Goal: Transaction & Acquisition: Book appointment/travel/reservation

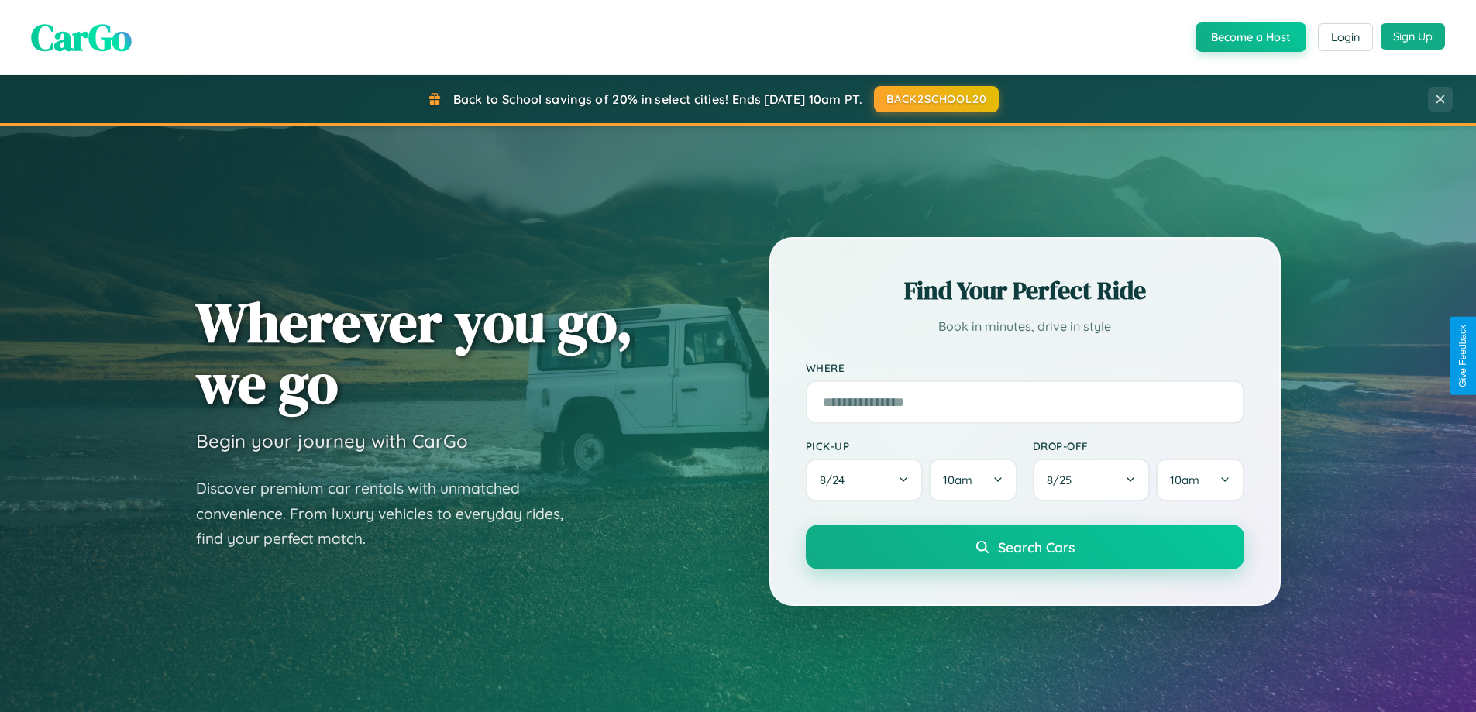
click at [1413, 36] on button "Sign Up" at bounding box center [1413, 36] width 64 height 26
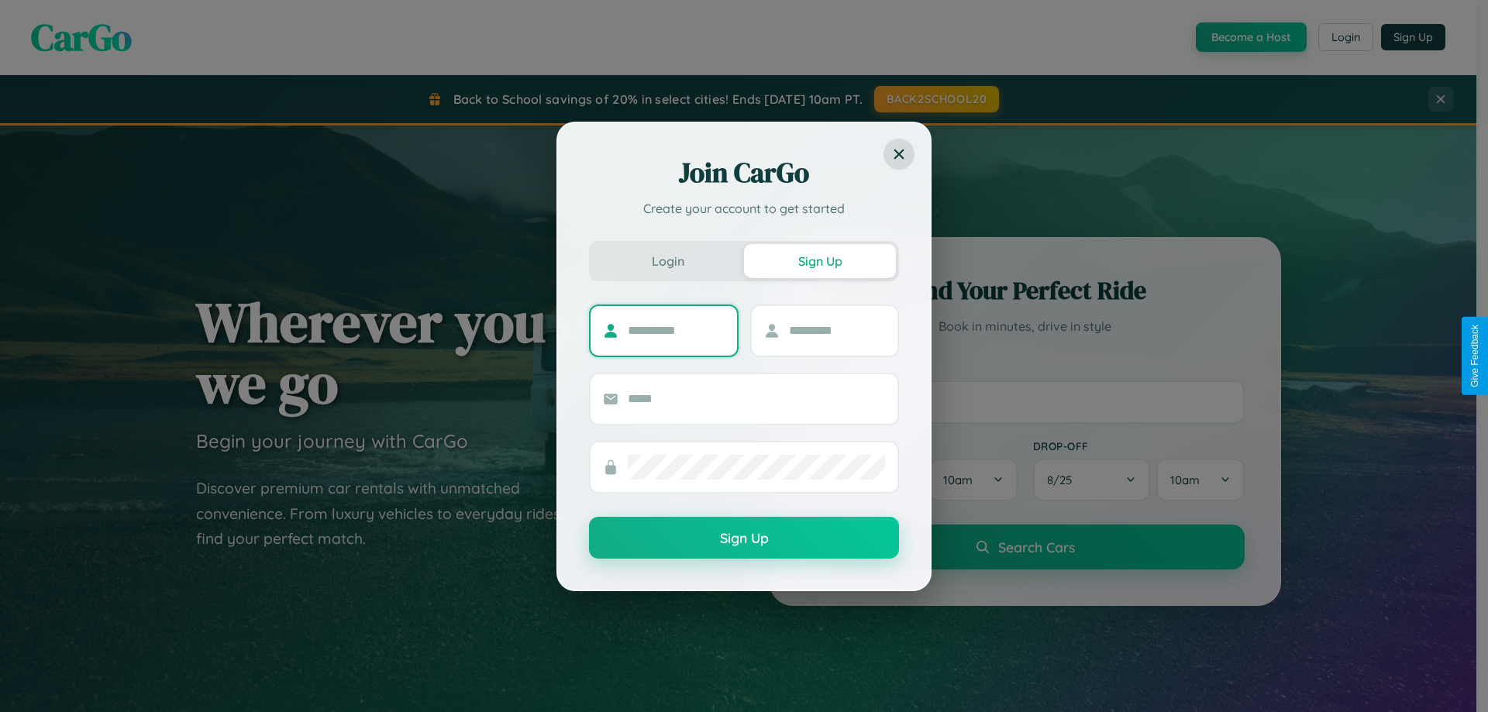
click at [676, 330] on input "text" at bounding box center [676, 330] width 97 height 25
type input "*******"
click at [836, 330] on input "text" at bounding box center [837, 330] width 97 height 25
type input "*****"
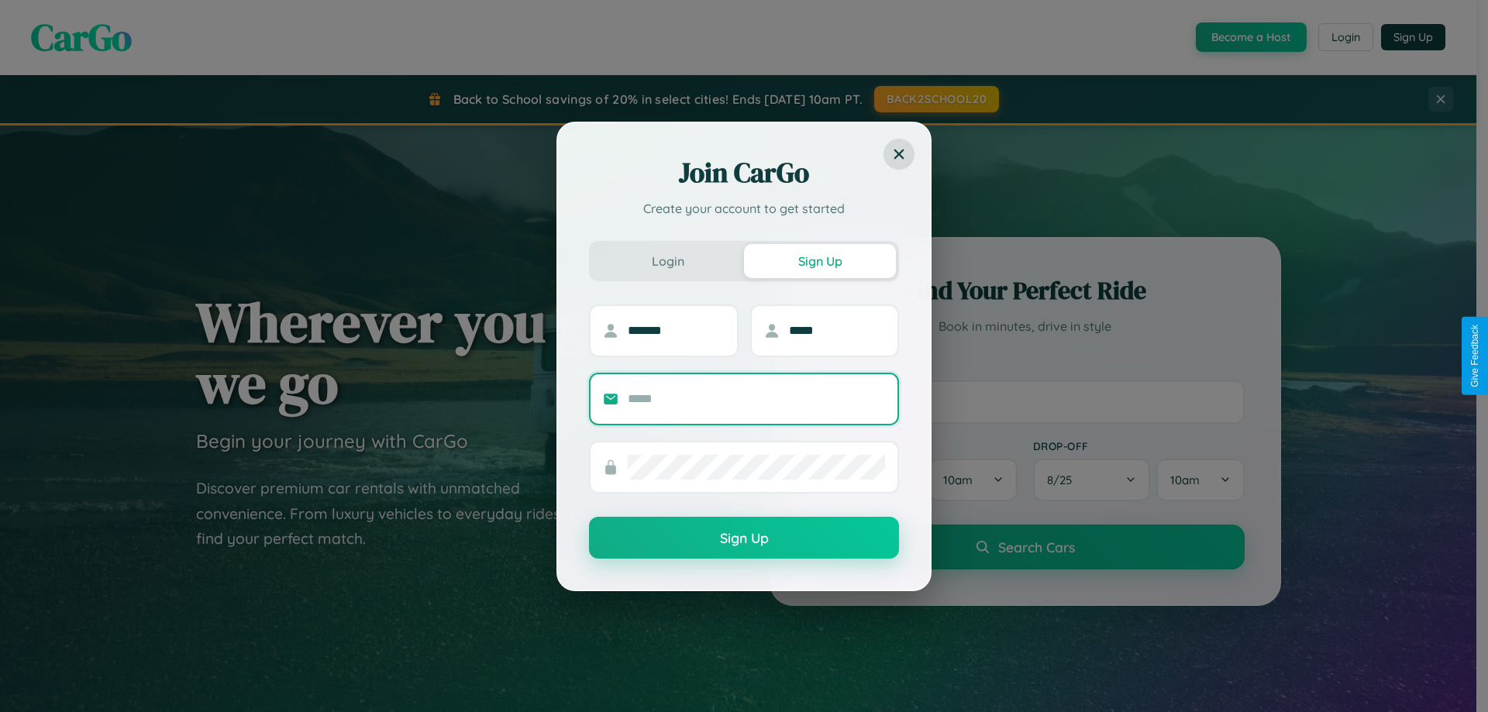
click at [756, 398] on input "text" at bounding box center [756, 399] width 257 height 25
type input "**********"
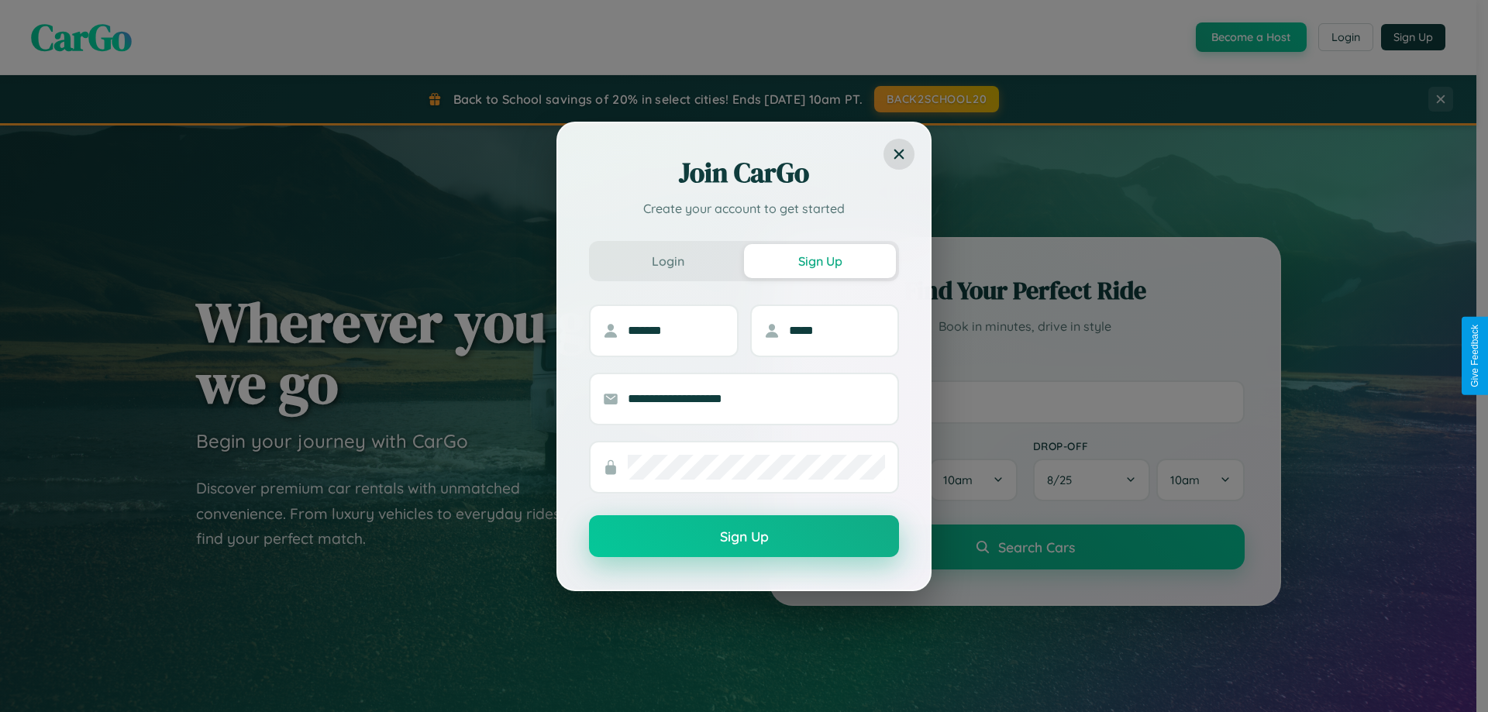
click at [744, 537] on button "Sign Up" at bounding box center [744, 536] width 310 height 42
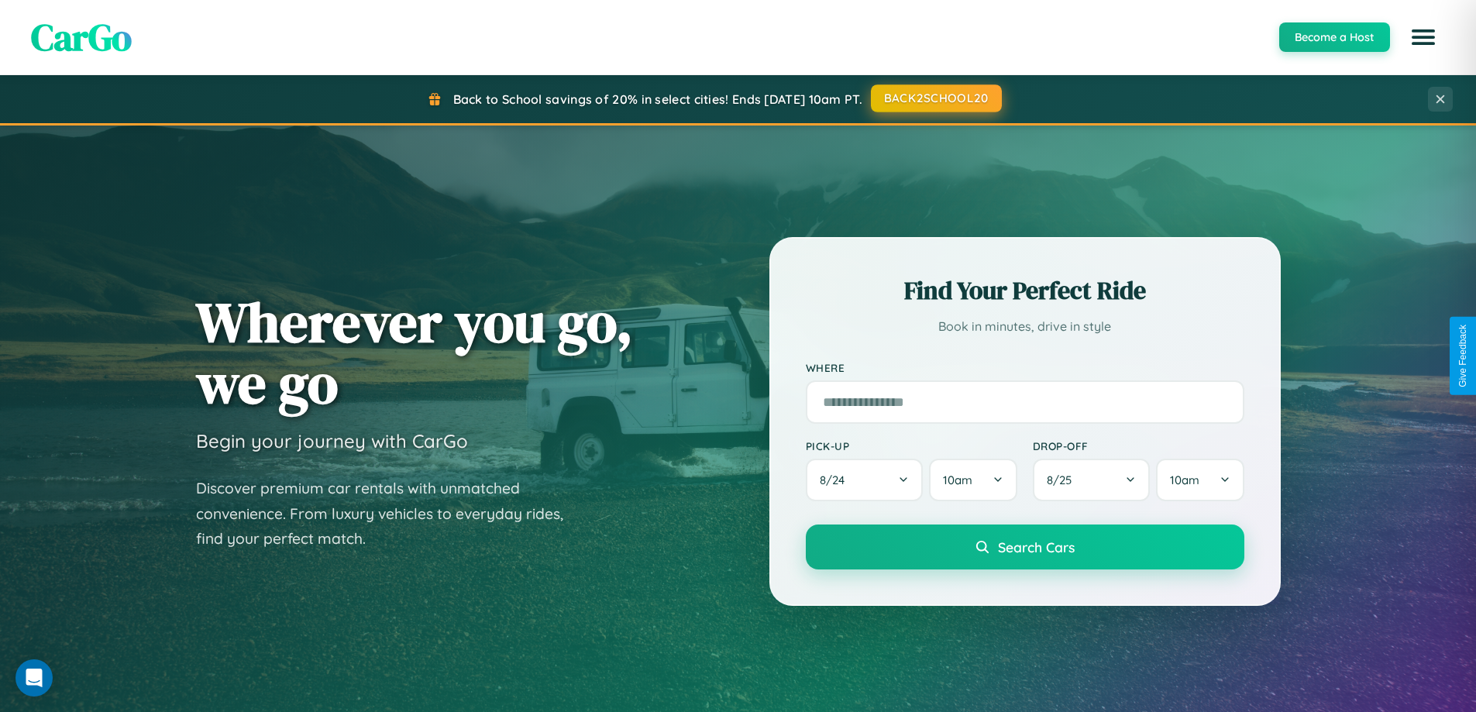
click at [935, 98] on button "BACK2SCHOOL20" at bounding box center [936, 98] width 131 height 28
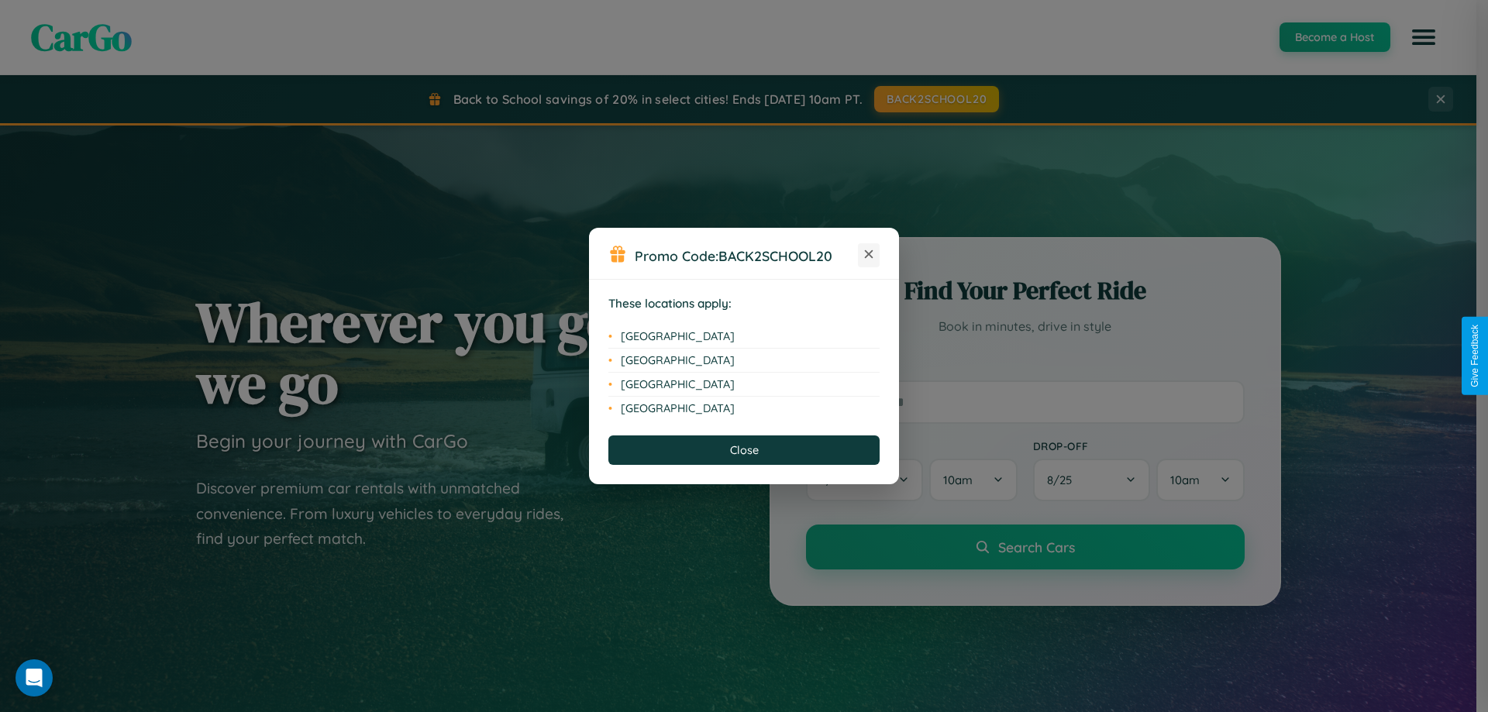
click at [869, 255] on icon at bounding box center [869, 254] width 9 height 9
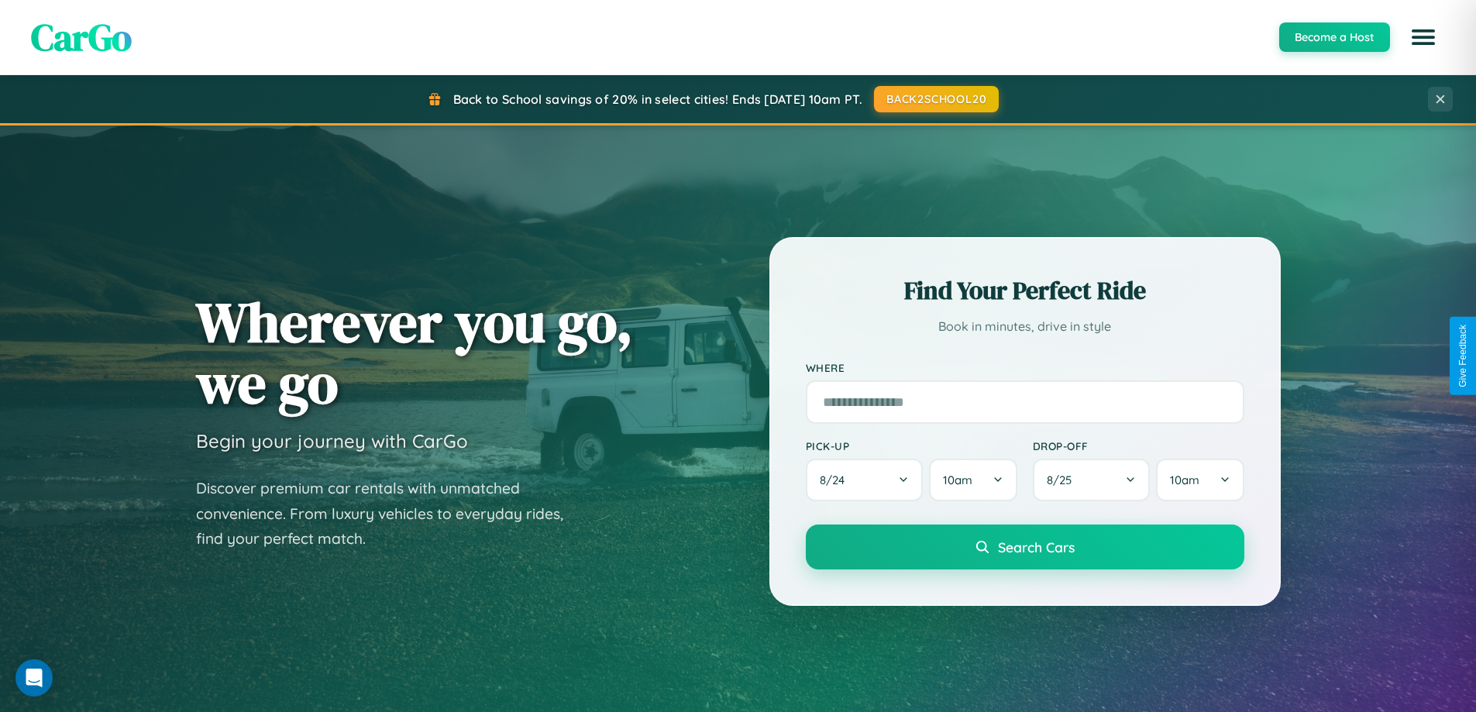
scroll to position [2982, 0]
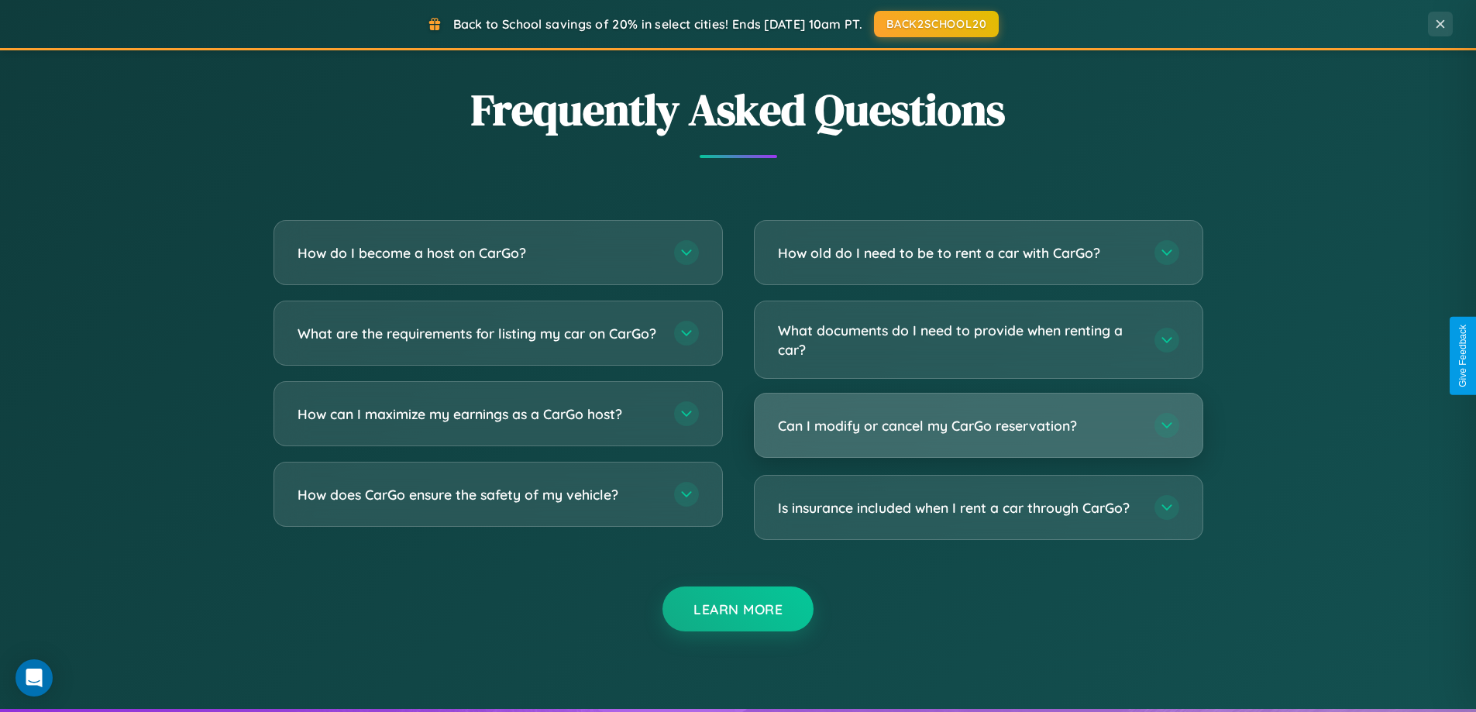
click at [978, 427] on h3 "Can I modify or cancel my CarGo reservation?" at bounding box center [958, 425] width 361 height 19
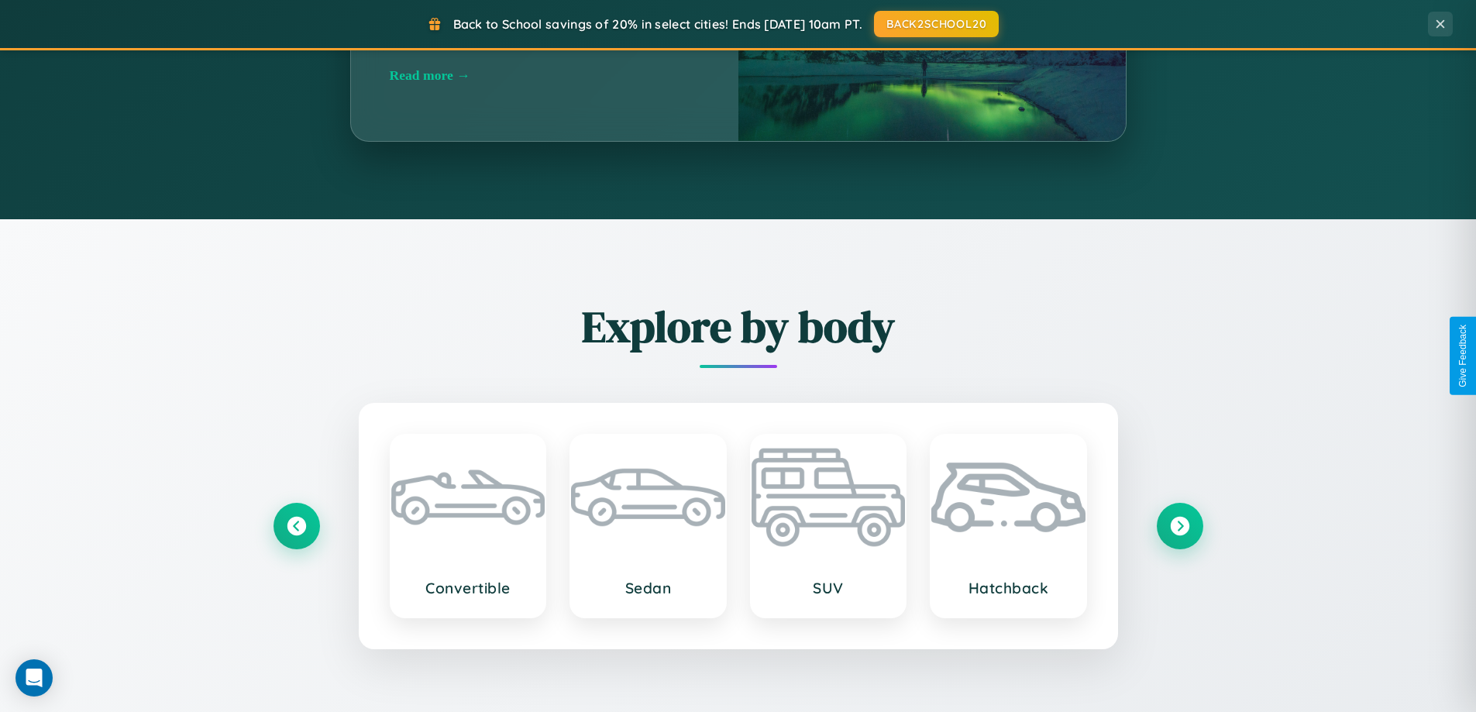
scroll to position [1066, 0]
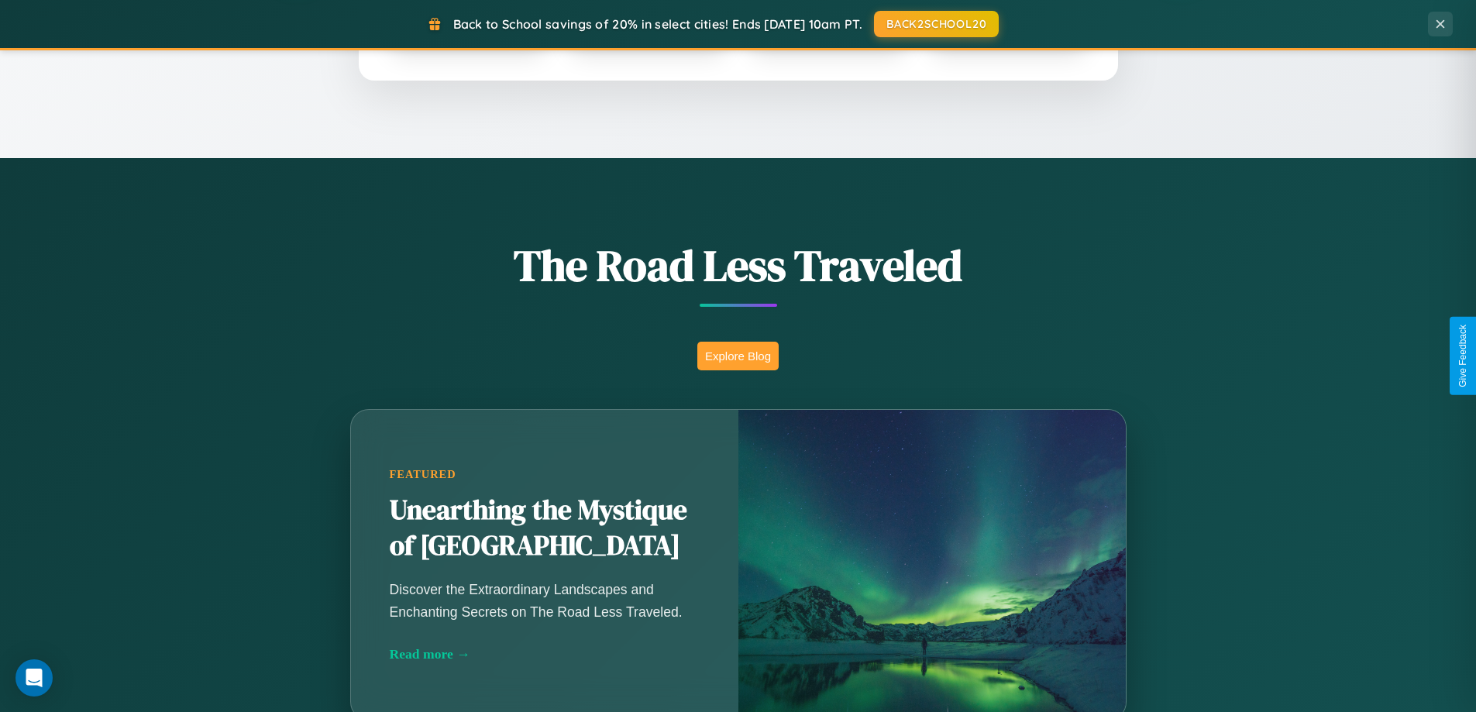
click at [738, 356] on button "Explore Blog" at bounding box center [737, 356] width 81 height 29
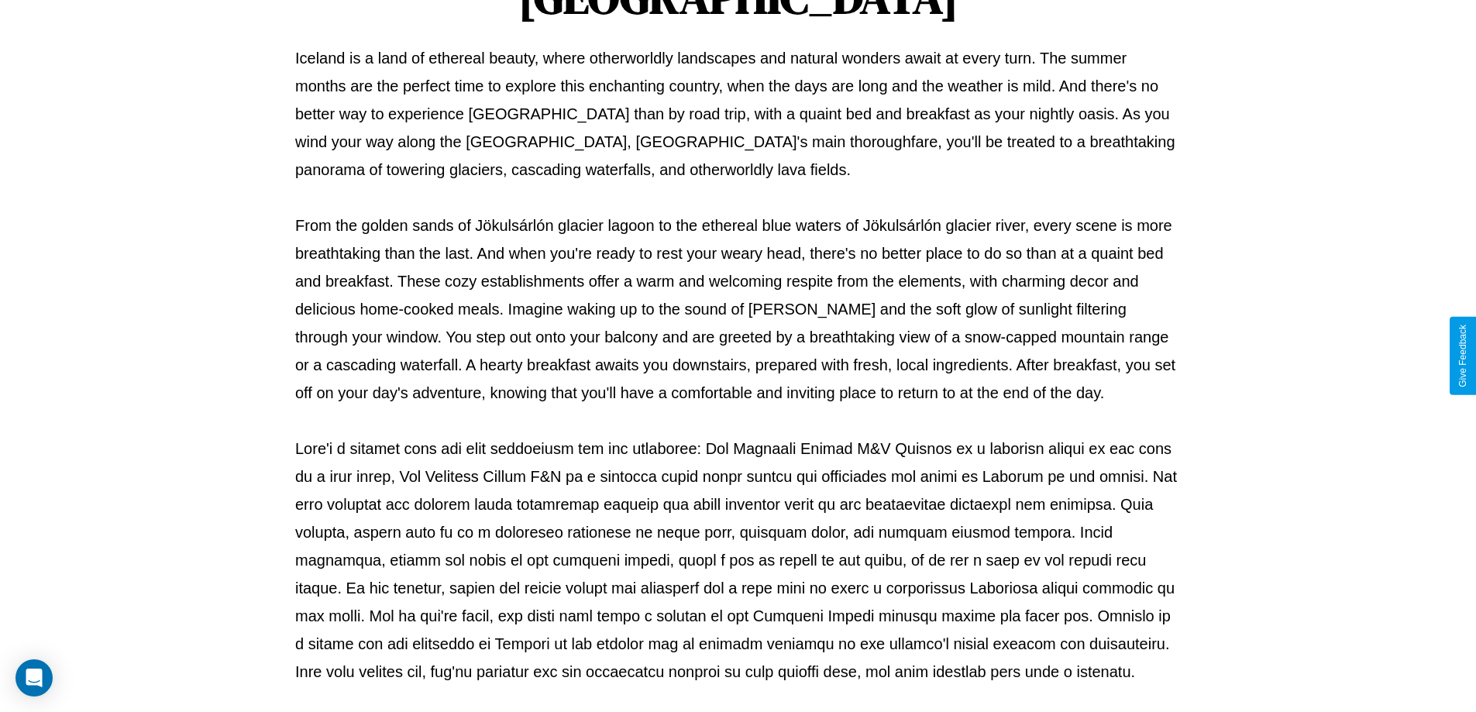
scroll to position [501, 0]
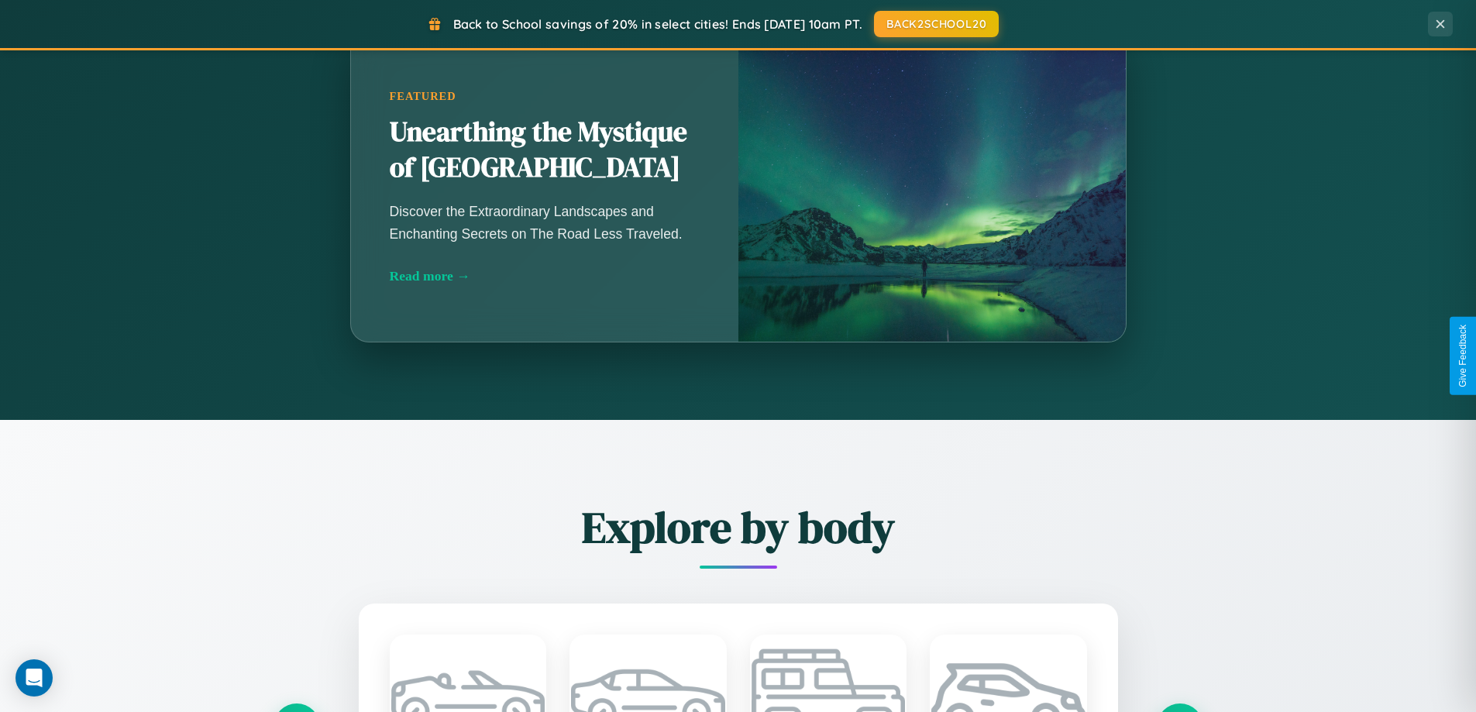
scroll to position [2490, 0]
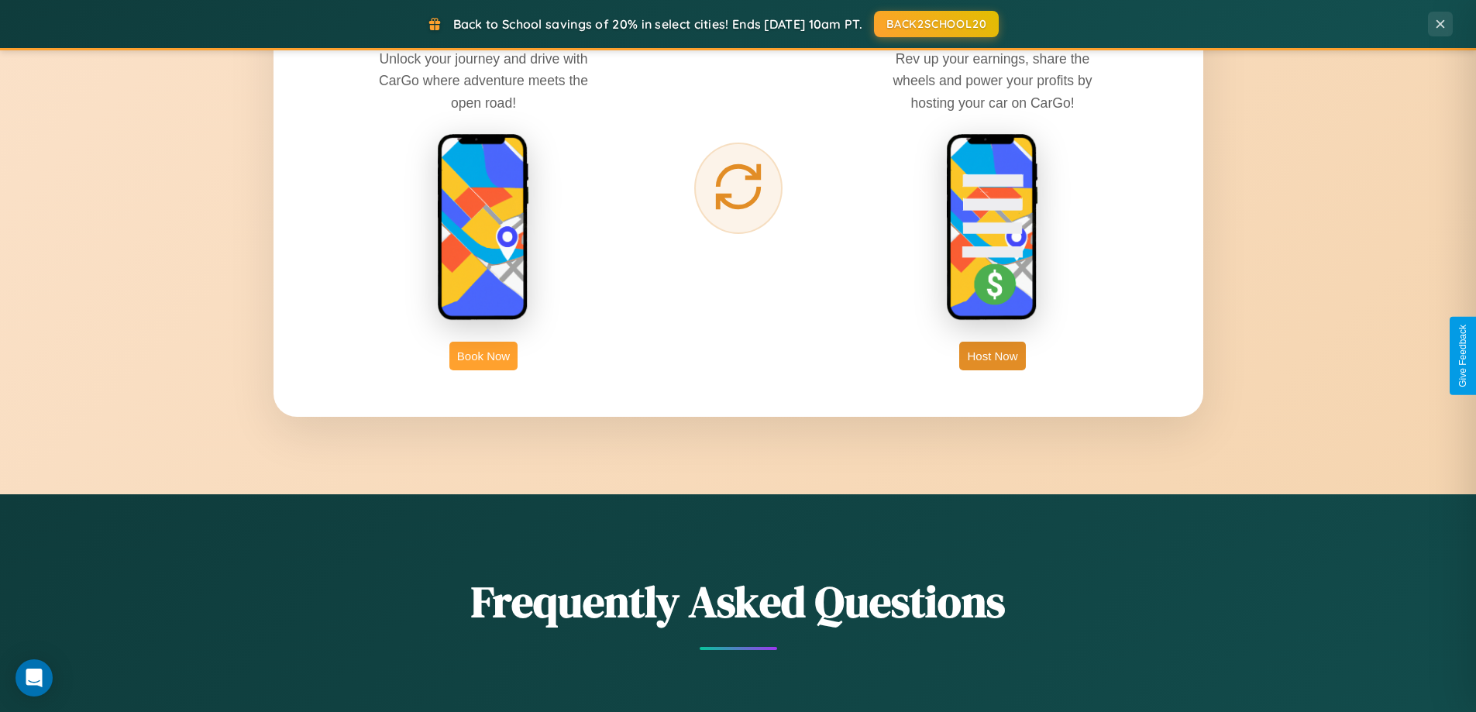
click at [484, 356] on button "Book Now" at bounding box center [483, 356] width 68 height 29
